Goal: Task Accomplishment & Management: Complete application form

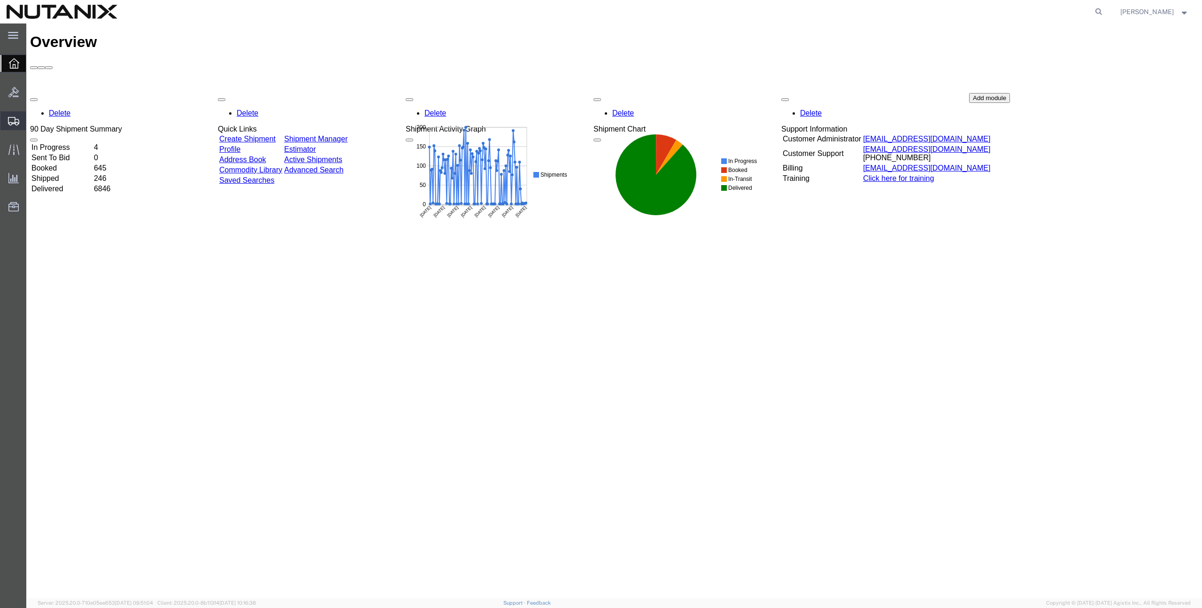
click at [0, 0] on span "Create from Template" at bounding box center [0, 0] width 0 height 0
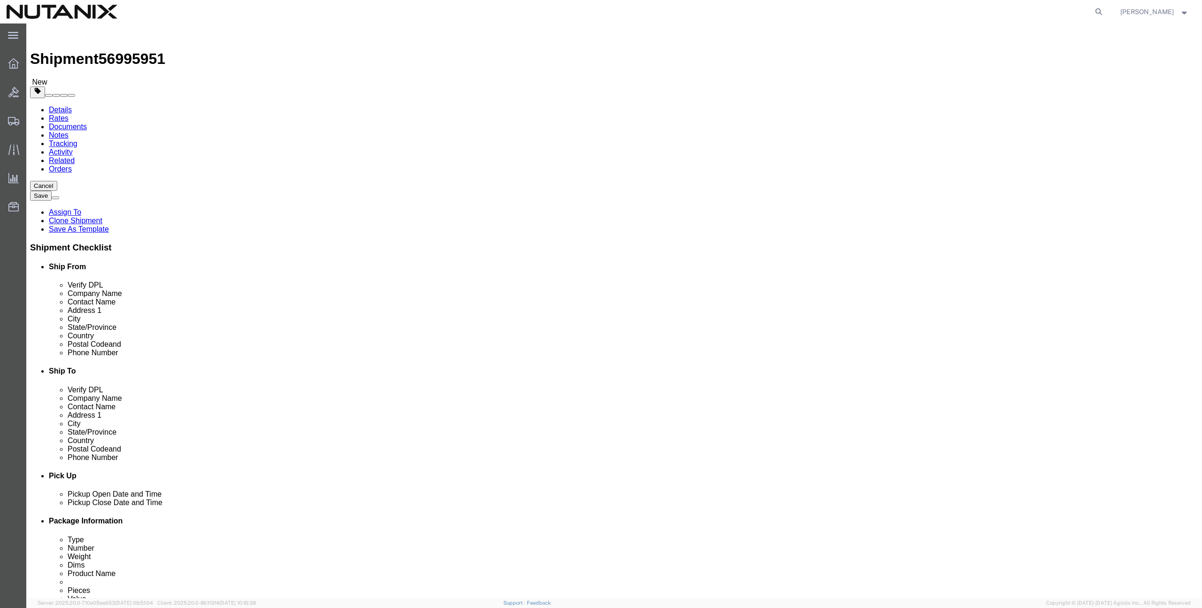
select select
click input "text"
paste input "[STREET_ADDRESS]"
type input "[STREET_ADDRESS]"
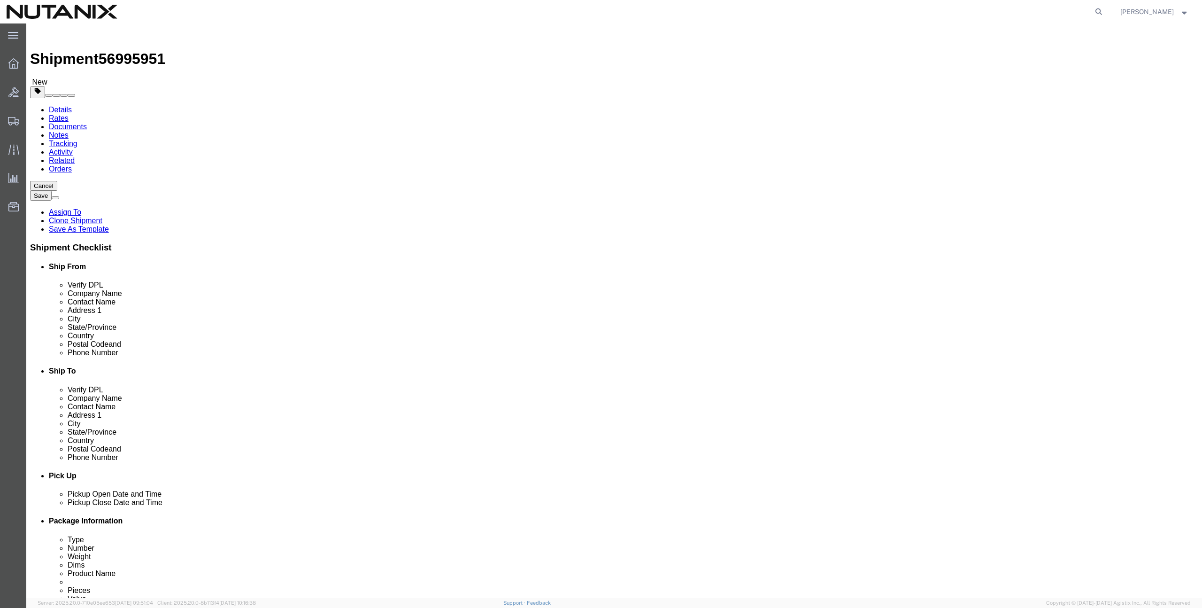
select select
drag, startPoint x: 674, startPoint y: 190, endPoint x: 997, endPoint y: 177, distance: 323.4
click input "text"
paste input "[PERSON_NAME]"
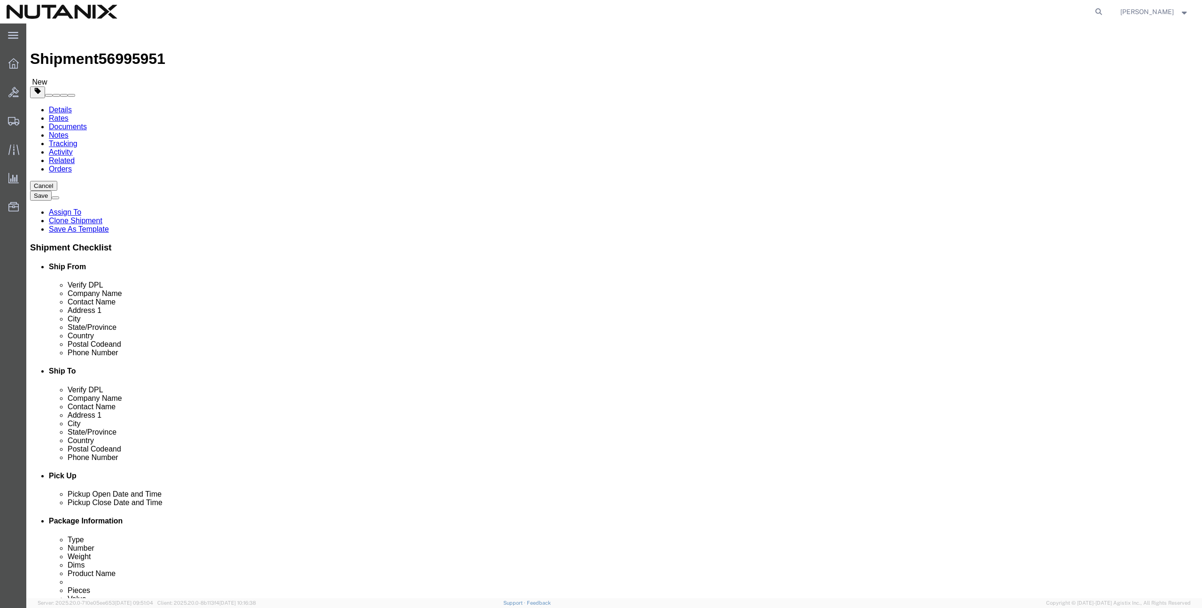
type input "[PERSON_NAME]"
click input "Postal Code"
paste input "97224"
type input "97224"
select select
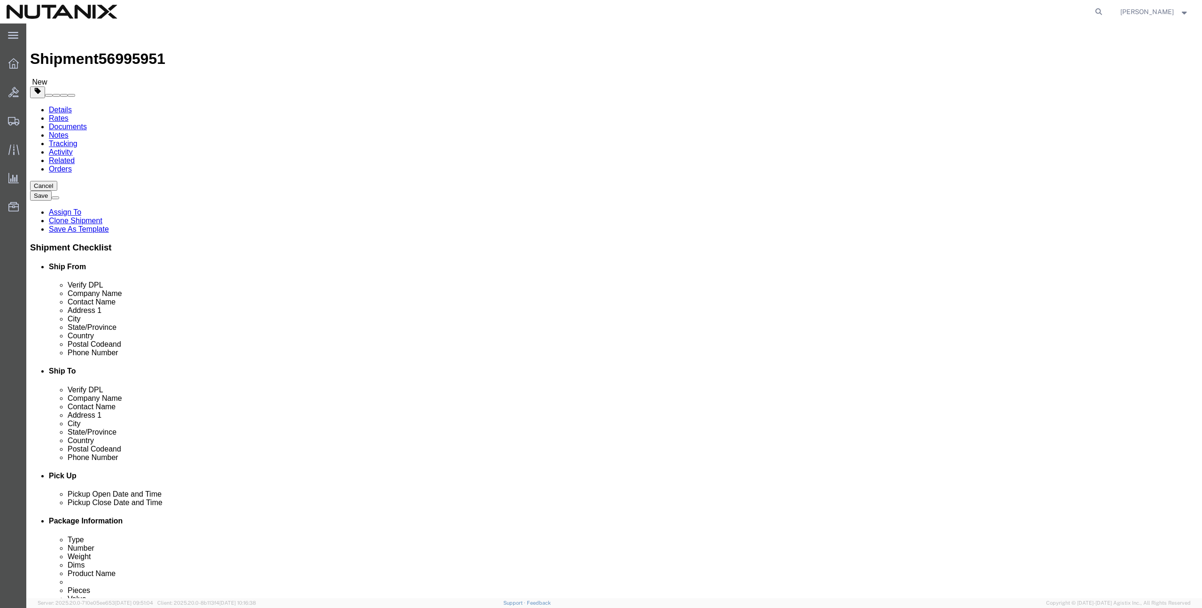
click input "text"
paste input "Tigard"
type input "Tigard"
select select
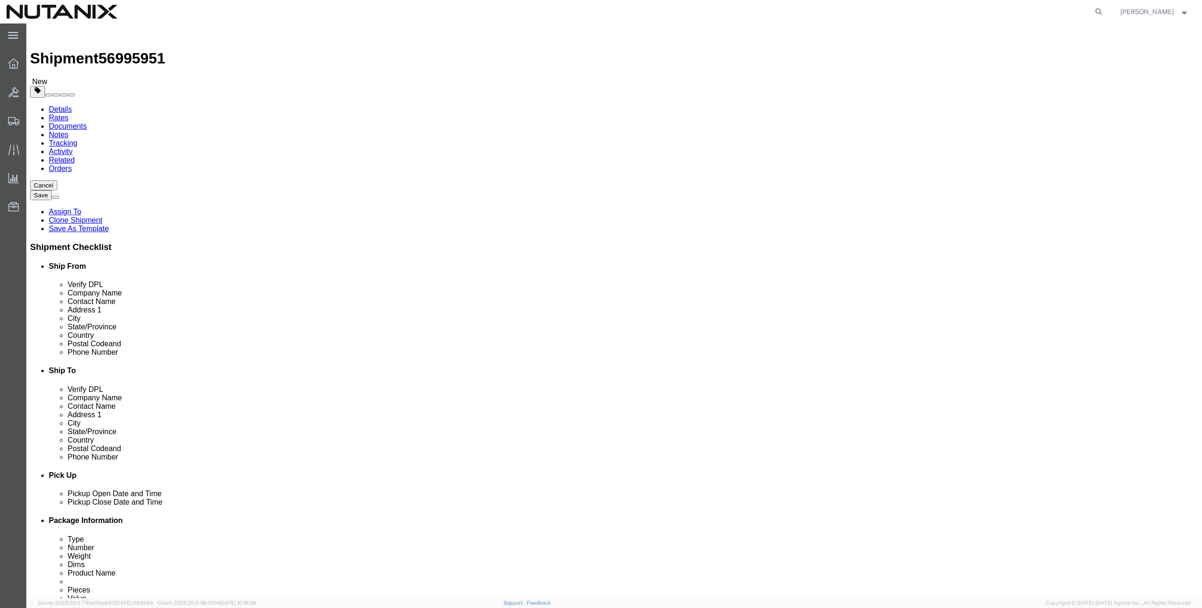
type input "[US_STATE]"
select select
select select "OR"
click input "text"
paste input "97224"
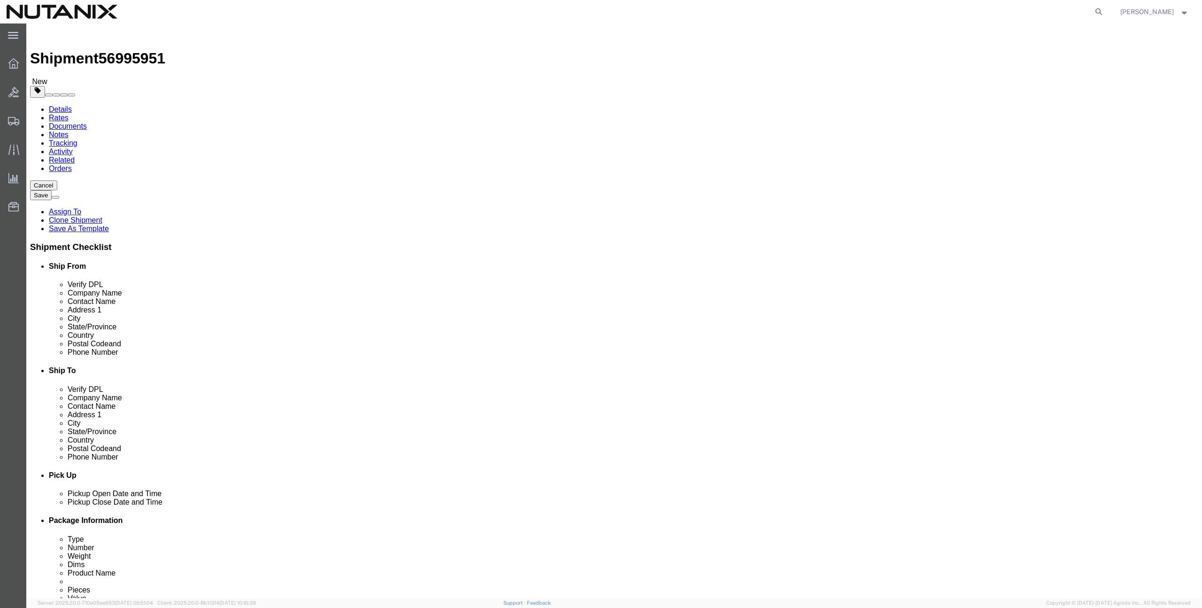
type input "97224"
click input "text"
paste input "[PERSON_NAME][EMAIL_ADDRESS][PERSON_NAME][DOMAIN_NAME]"
type input "[PERSON_NAME][EMAIL_ADDRESS][PERSON_NAME][DOMAIN_NAME]"
checkbox input "true"
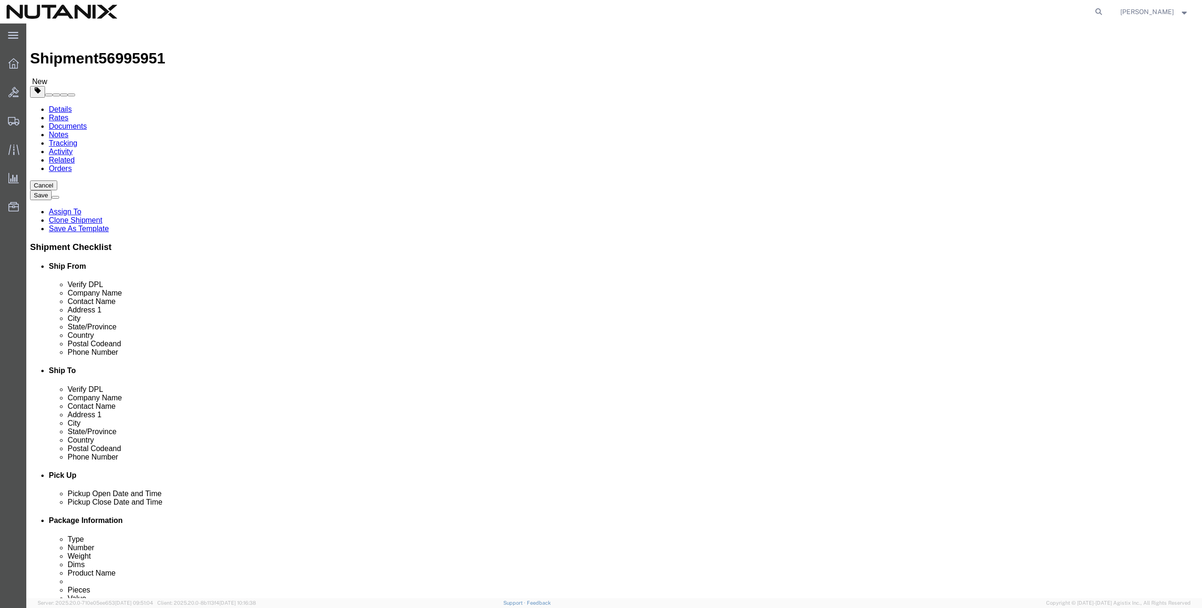
drag, startPoint x: 687, startPoint y: 316, endPoint x: 640, endPoint y: 311, distance: 46.2
click div "Phone Number 97224"
type input "9999999999"
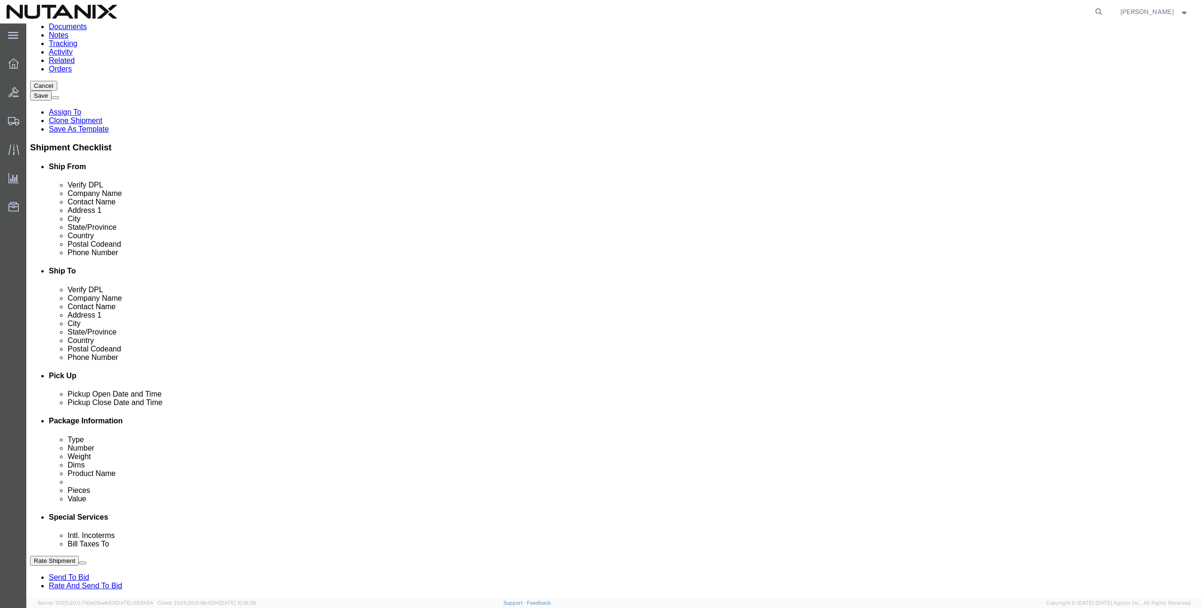
scroll to position [232, 0]
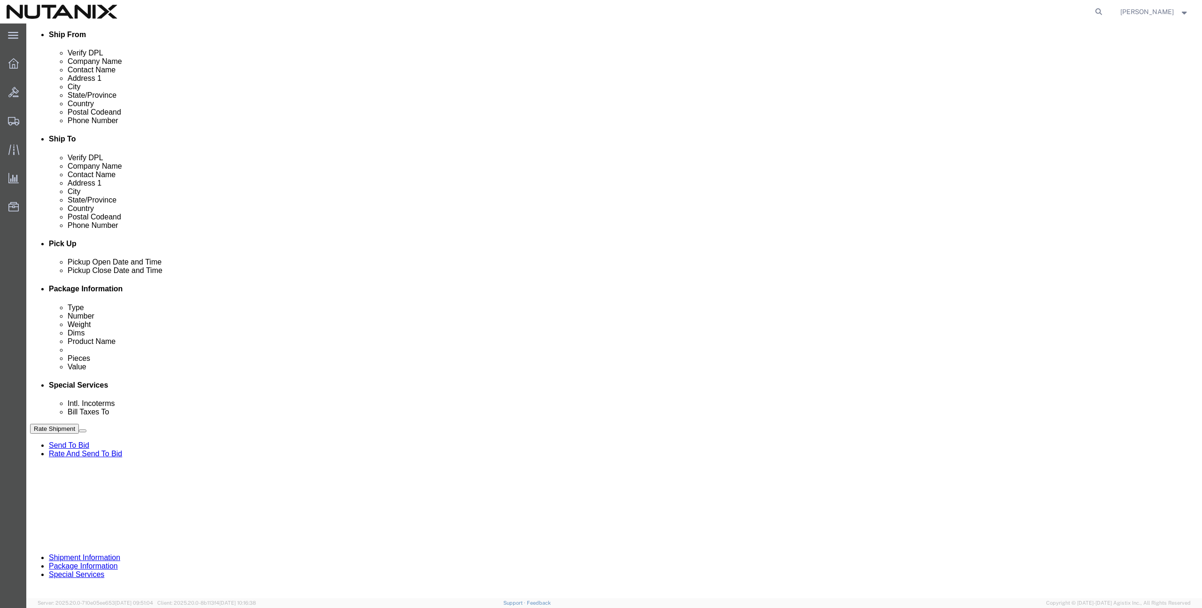
drag, startPoint x: 519, startPoint y: 347, endPoint x: 480, endPoint y: 347, distance: 39.4
click div "Select Account Type Activity ID Airline Appointment Number ASN Batch Request # …"
paste input "0444893"
type input "TASK0444893"
click button "Rate Shipment"
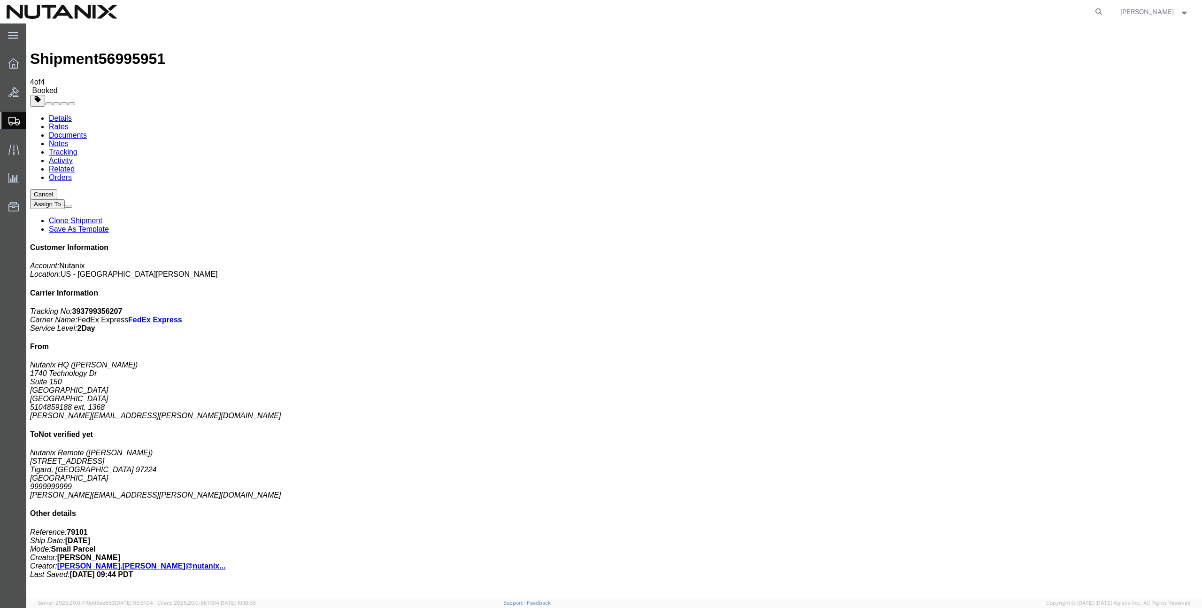
drag, startPoint x: 583, startPoint y: 245, endPoint x: 549, endPoint y: 221, distance: 41.2
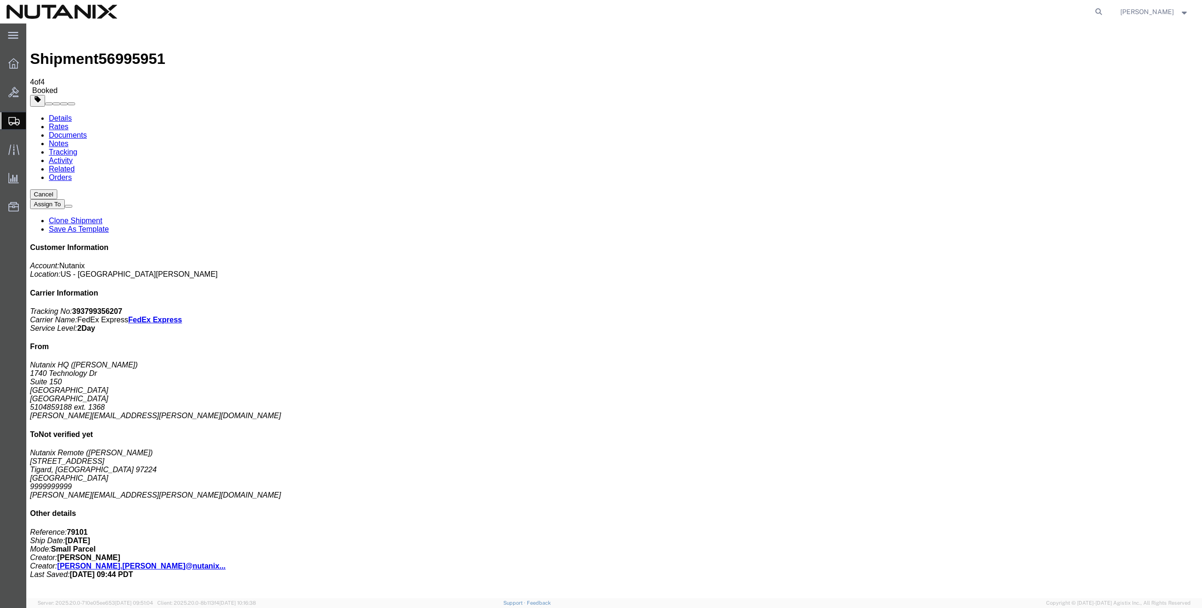
copy td "393799356207"
